Goal: Task Accomplishment & Management: Manage account settings

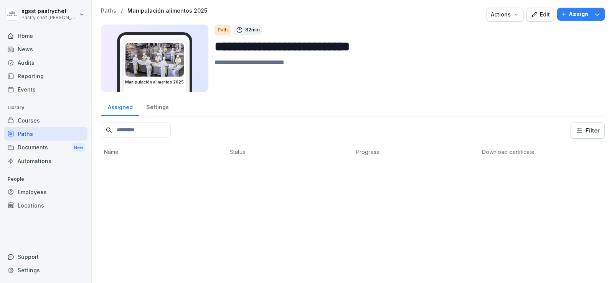
click at [29, 193] on div "Employees" at bounding box center [46, 192] width 84 height 13
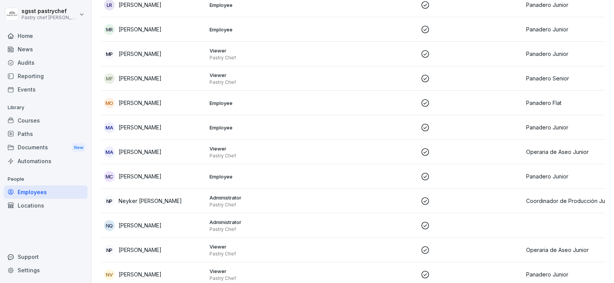
scroll to position [1265, 0]
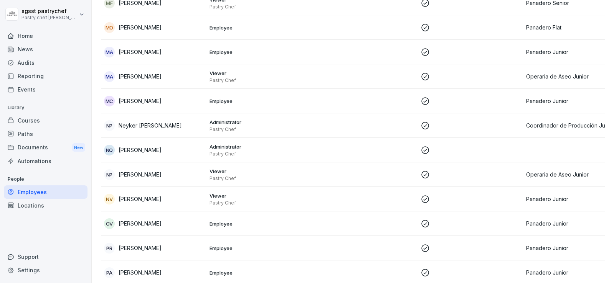
click at [235, 193] on div "Viewer Pastry Chef" at bounding box center [258, 200] width 99 height 14
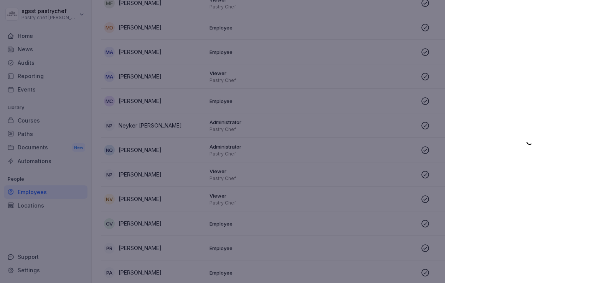
drag, startPoint x: 594, startPoint y: 56, endPoint x: 299, endPoint y: 39, distance: 294.9
click at [587, 56] on div at bounding box center [529, 141] width 169 height 283
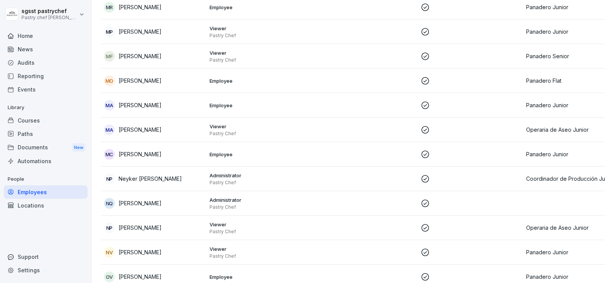
scroll to position [1227, 0]
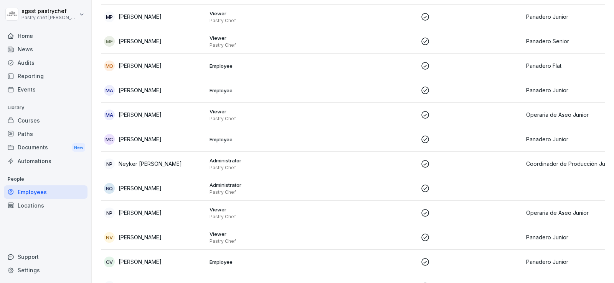
click at [161, 232] on div "NV [PERSON_NAME]" at bounding box center [153, 237] width 99 height 11
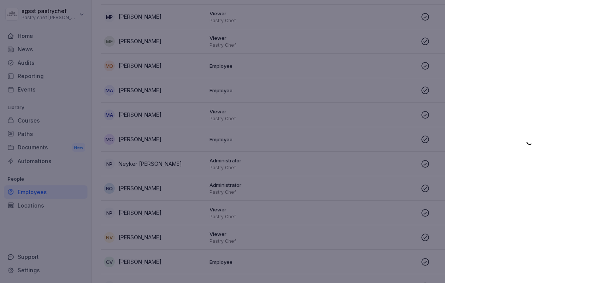
click at [555, 56] on div at bounding box center [529, 141] width 169 height 283
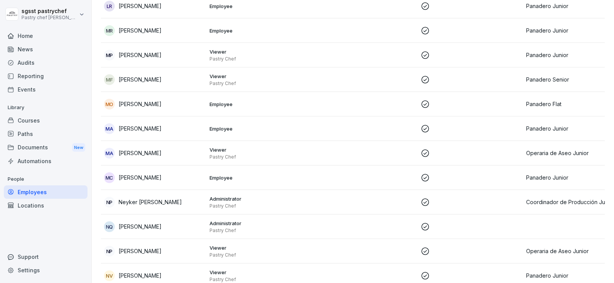
scroll to position [1227, 0]
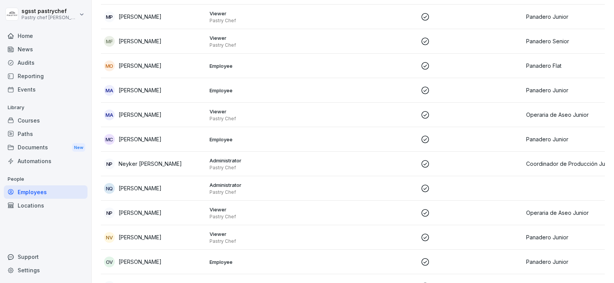
click at [160, 232] on div "NV [PERSON_NAME]" at bounding box center [153, 237] width 99 height 11
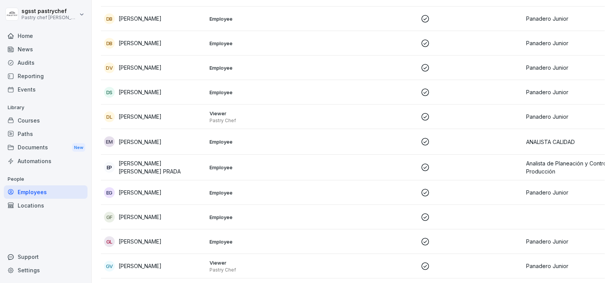
scroll to position [537, 0]
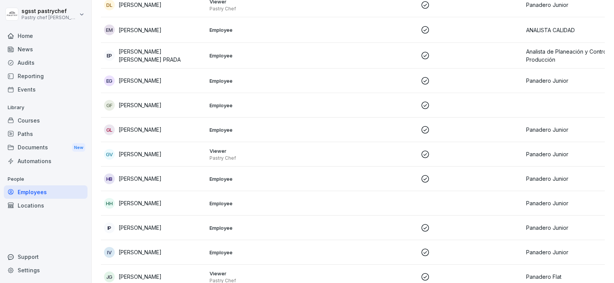
click at [42, 194] on div "Employees" at bounding box center [46, 192] width 84 height 13
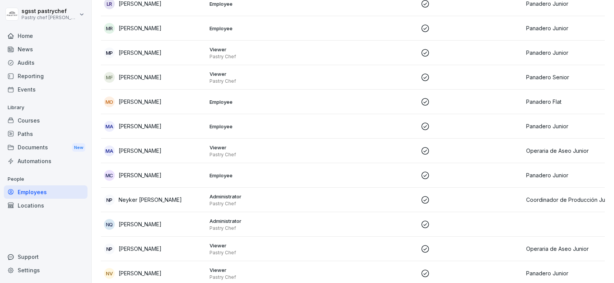
scroll to position [1196, 0]
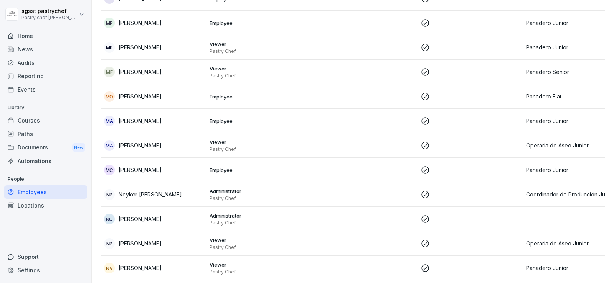
click at [156, 264] on p "[PERSON_NAME]" at bounding box center [139, 268] width 43 height 8
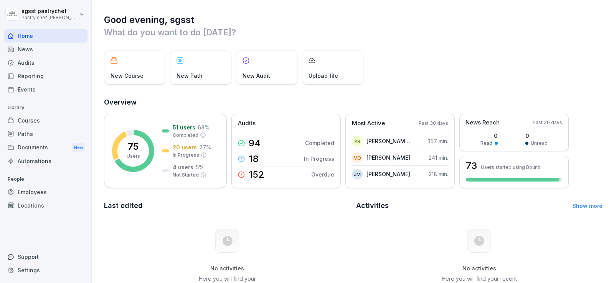
click at [30, 123] on div "Courses" at bounding box center [46, 120] width 84 height 13
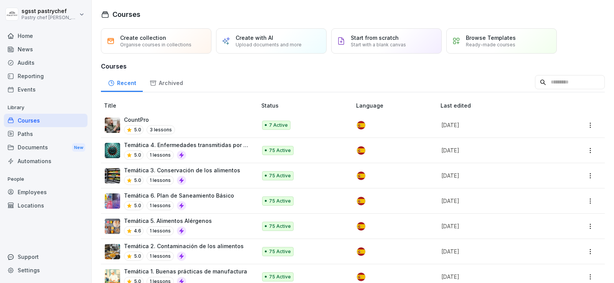
click at [30, 133] on div "Paths" at bounding box center [46, 133] width 84 height 13
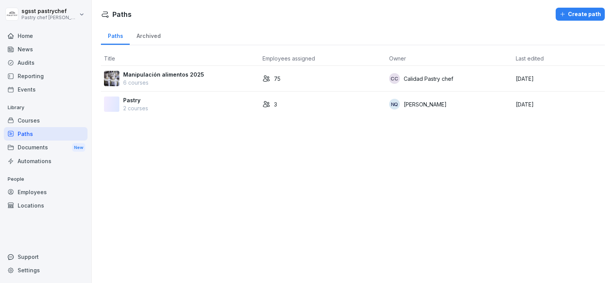
click at [175, 73] on p "Manipulación alimentos 2025" at bounding box center [163, 75] width 81 height 8
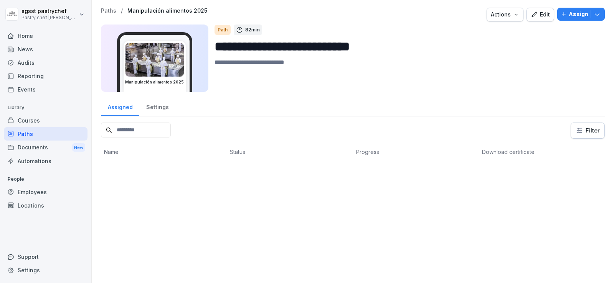
click at [574, 15] on p "Assign" at bounding box center [578, 14] width 20 height 8
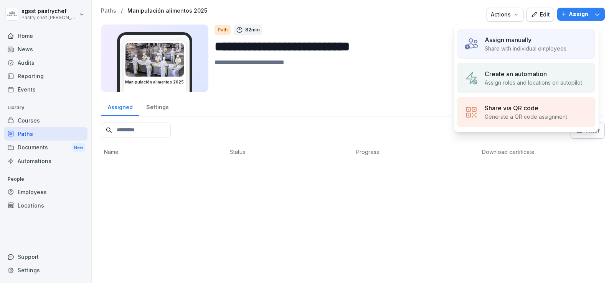
click at [528, 36] on p "Assign manually" at bounding box center [507, 39] width 47 height 9
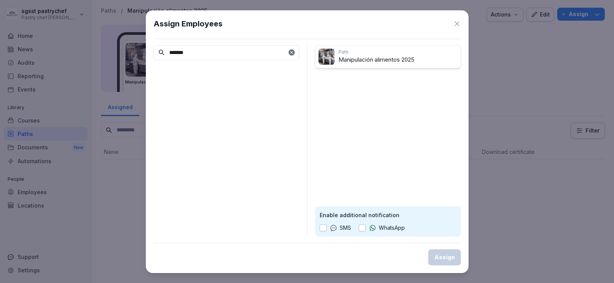
type input "******"
click at [185, 56] on input "******" at bounding box center [226, 52] width 146 height 15
click at [186, 56] on input "******" at bounding box center [226, 52] width 146 height 15
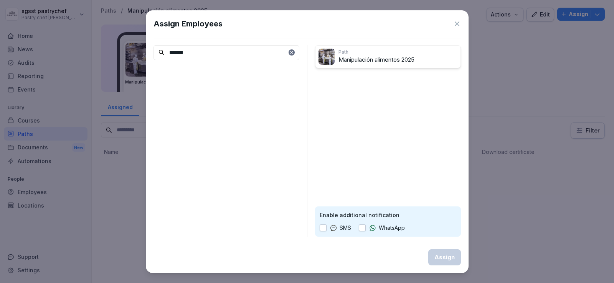
click at [293, 54] on icon at bounding box center [291, 52] width 5 height 5
click at [463, 21] on div "Assign Employees Path Manipulación alimentos 2025 Enable additional notificatio…" at bounding box center [307, 141] width 323 height 263
click at [454, 25] on icon at bounding box center [457, 24] width 8 height 8
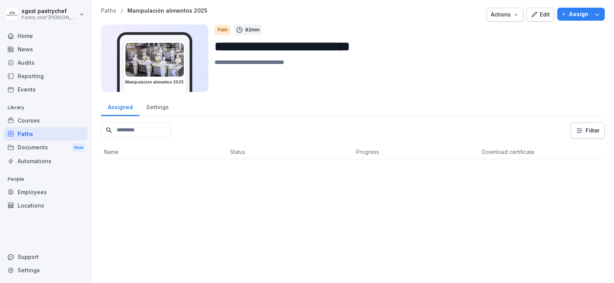
click at [33, 120] on div "Courses" at bounding box center [46, 120] width 84 height 13
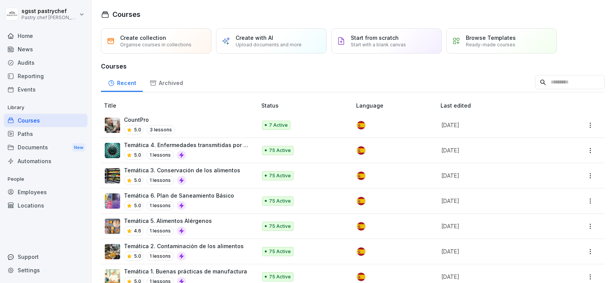
click at [48, 203] on div "Locations" at bounding box center [46, 205] width 84 height 13
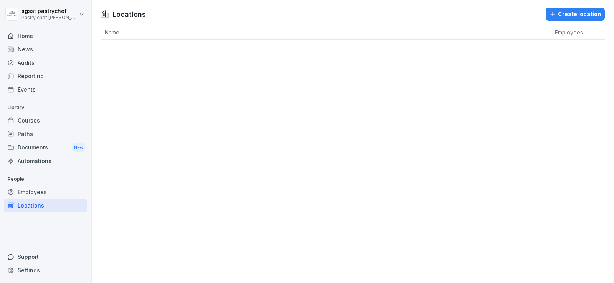
click at [48, 198] on div "Employees" at bounding box center [46, 192] width 84 height 13
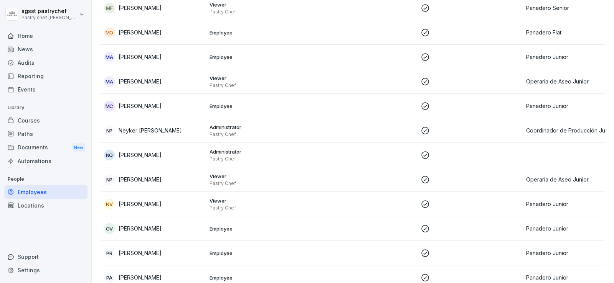
scroll to position [1342, 0]
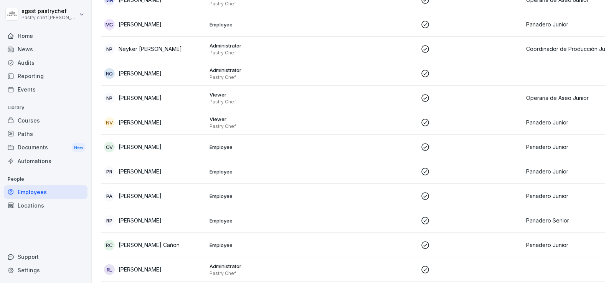
click at [146, 118] on p "[PERSON_NAME]" at bounding box center [139, 122] width 43 height 8
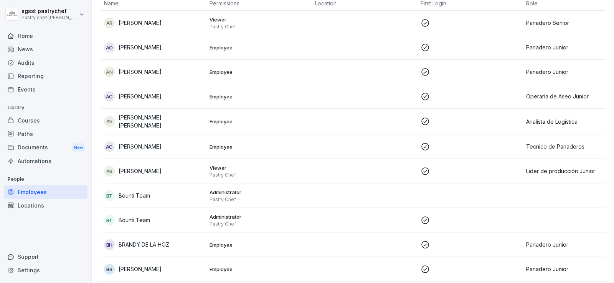
scroll to position [77, 0]
